Goal: Check status: Check status

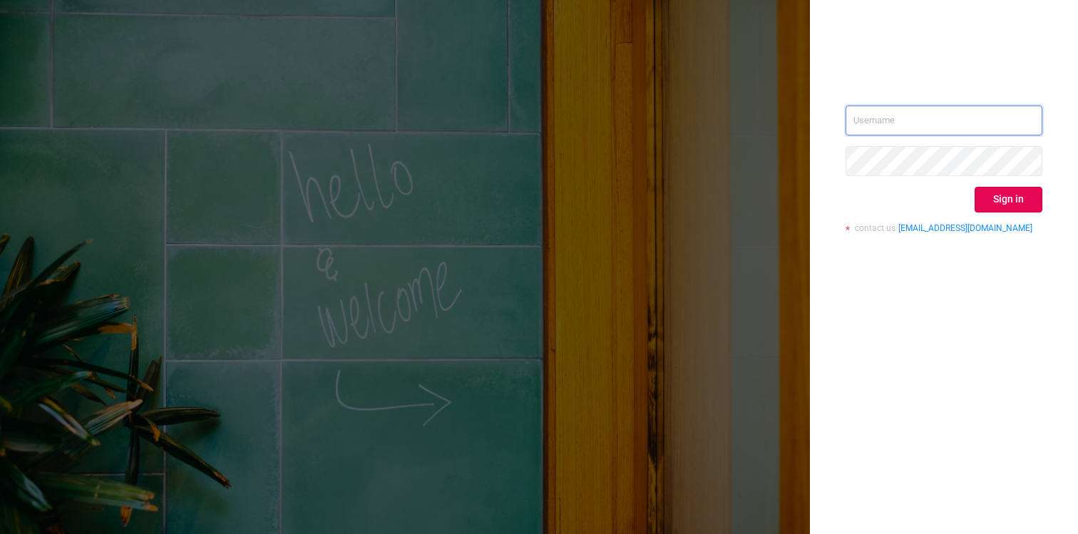
click at [889, 106] on input "text" at bounding box center [944, 121] width 197 height 30
click at [0, 533] on com-1password-button at bounding box center [0, 534] width 0 height 0
type input "[EMAIL_ADDRESS][DOMAIN_NAME]"
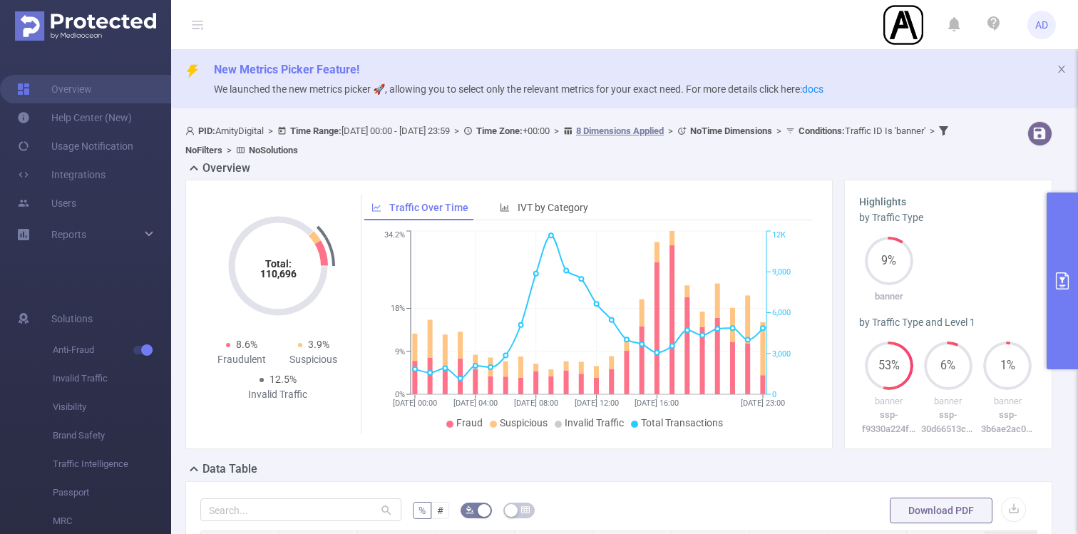
click at [1058, 282] on icon "primary" at bounding box center [1062, 280] width 17 height 17
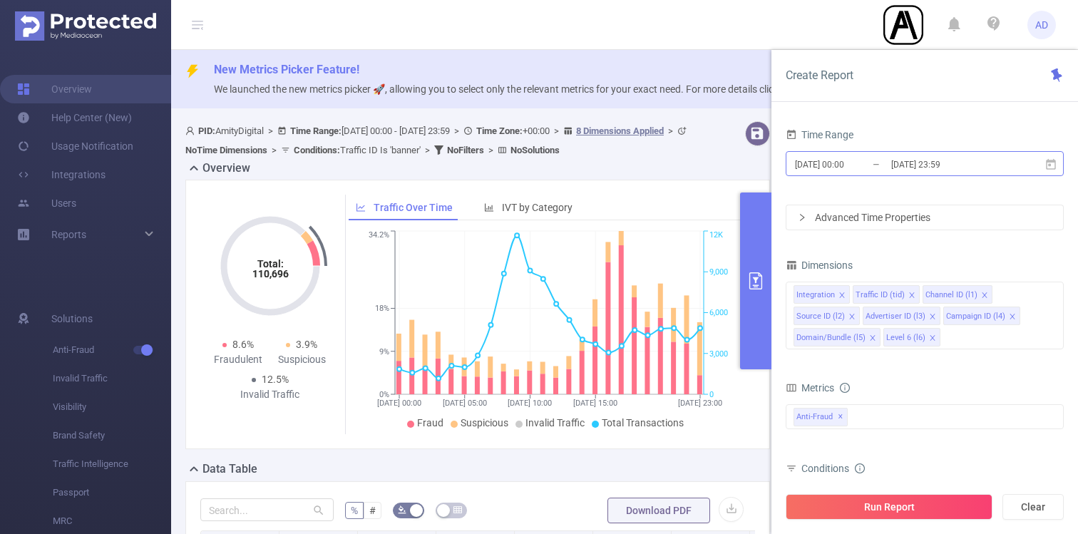
click at [883, 170] on input "[DATE] 00:00" at bounding box center [850, 164] width 115 height 19
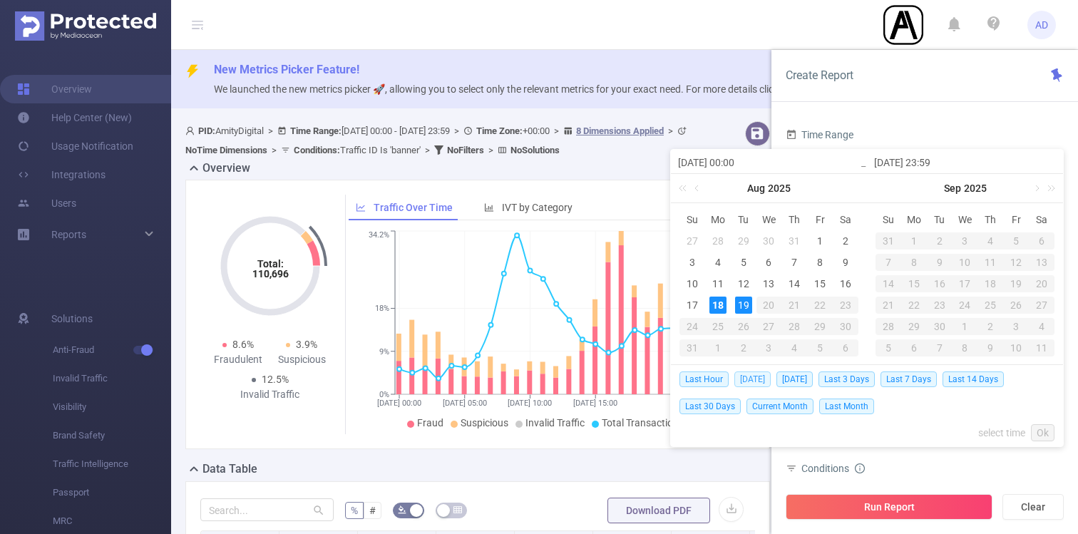
click at [751, 379] on span "[DATE]" at bounding box center [752, 379] width 36 height 16
type input "[DATE] 00:00"
type input "[DATE] 23:59"
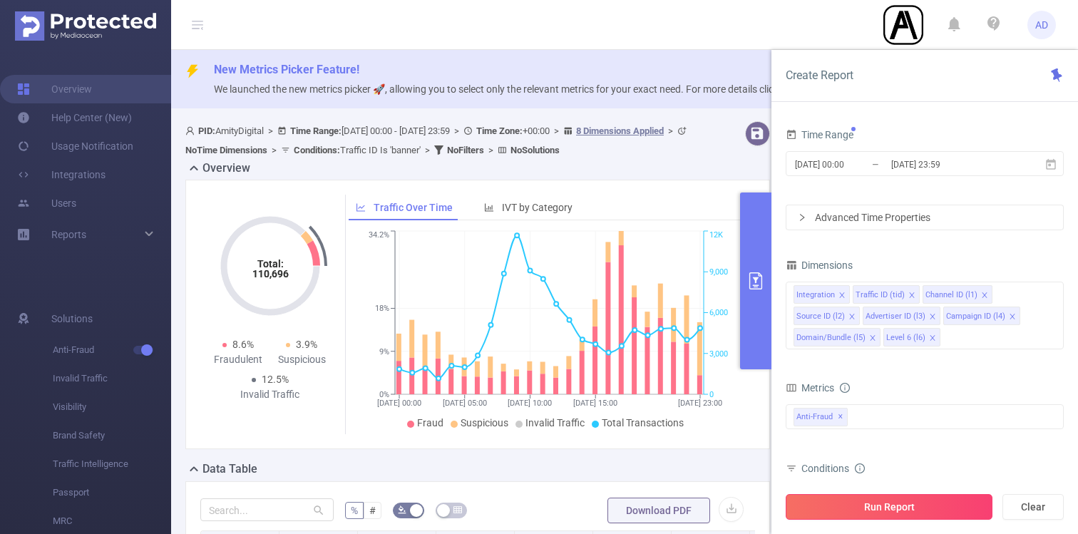
click at [905, 508] on button "Run Report" at bounding box center [889, 507] width 207 height 26
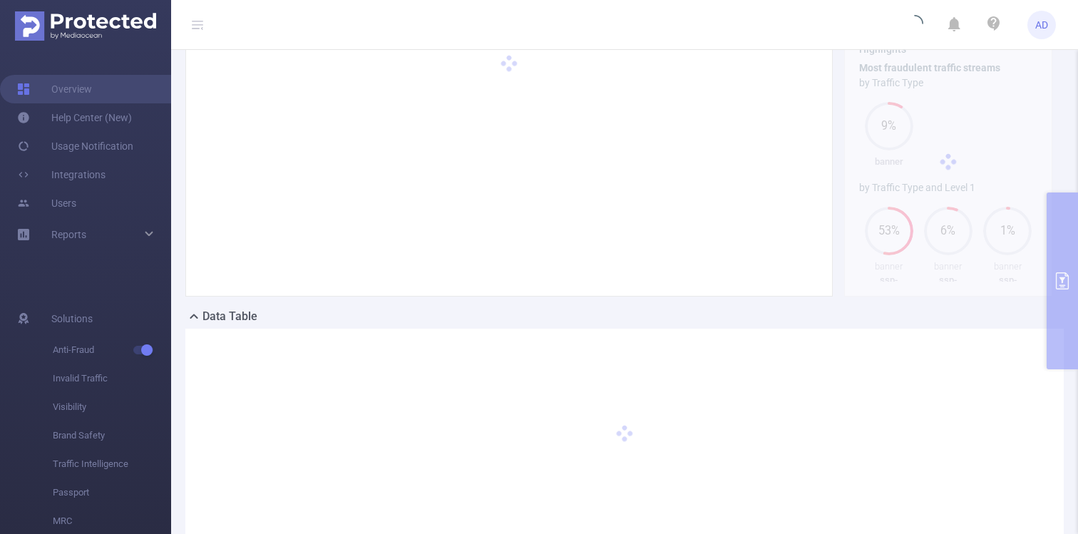
scroll to position [209, 0]
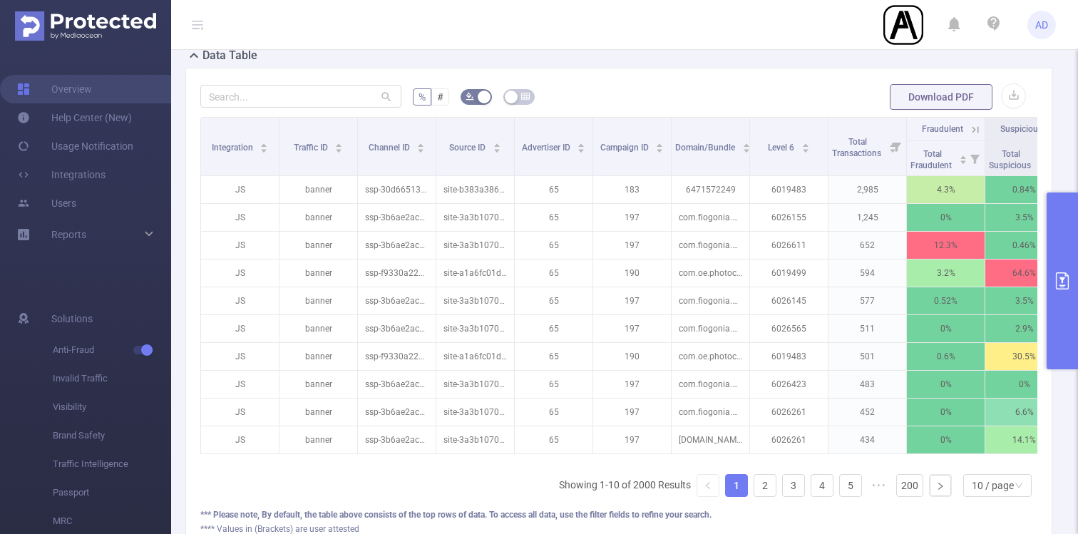
scroll to position [505, 0]
